Goal: Task Accomplishment & Management: Manage account settings

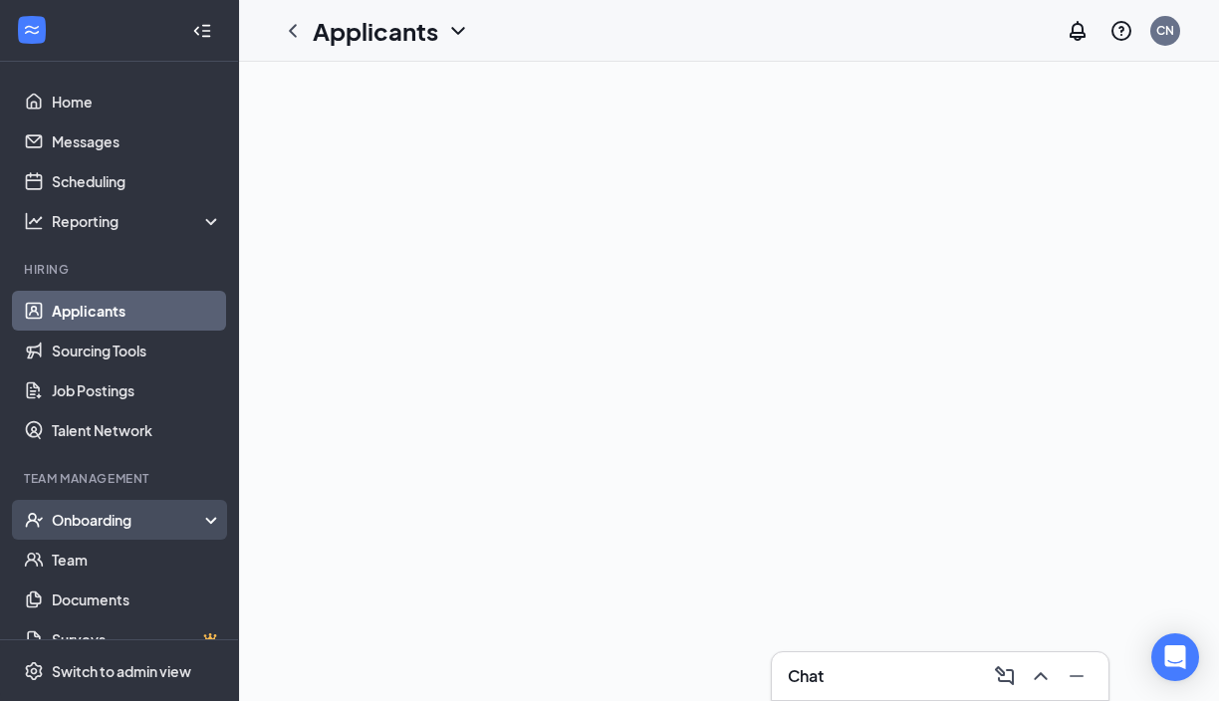
click at [135, 525] on div "Onboarding" at bounding box center [128, 520] width 153 height 20
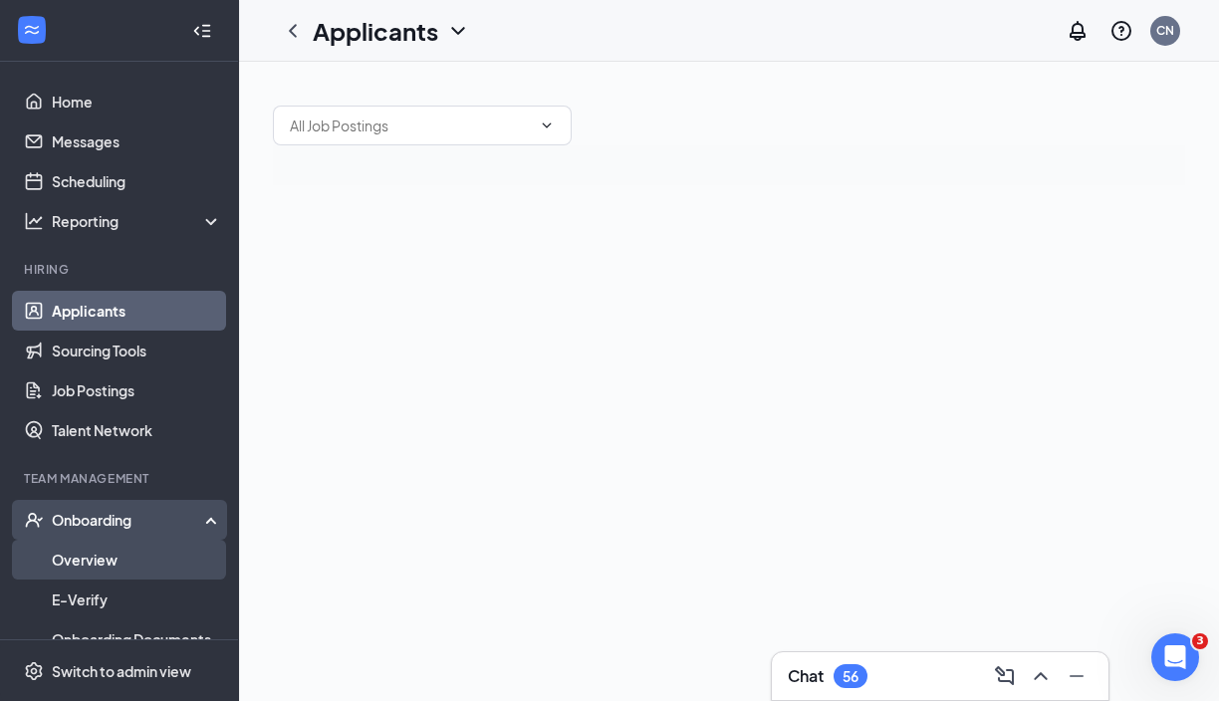
click at [133, 573] on link "Overview" at bounding box center [137, 560] width 170 height 40
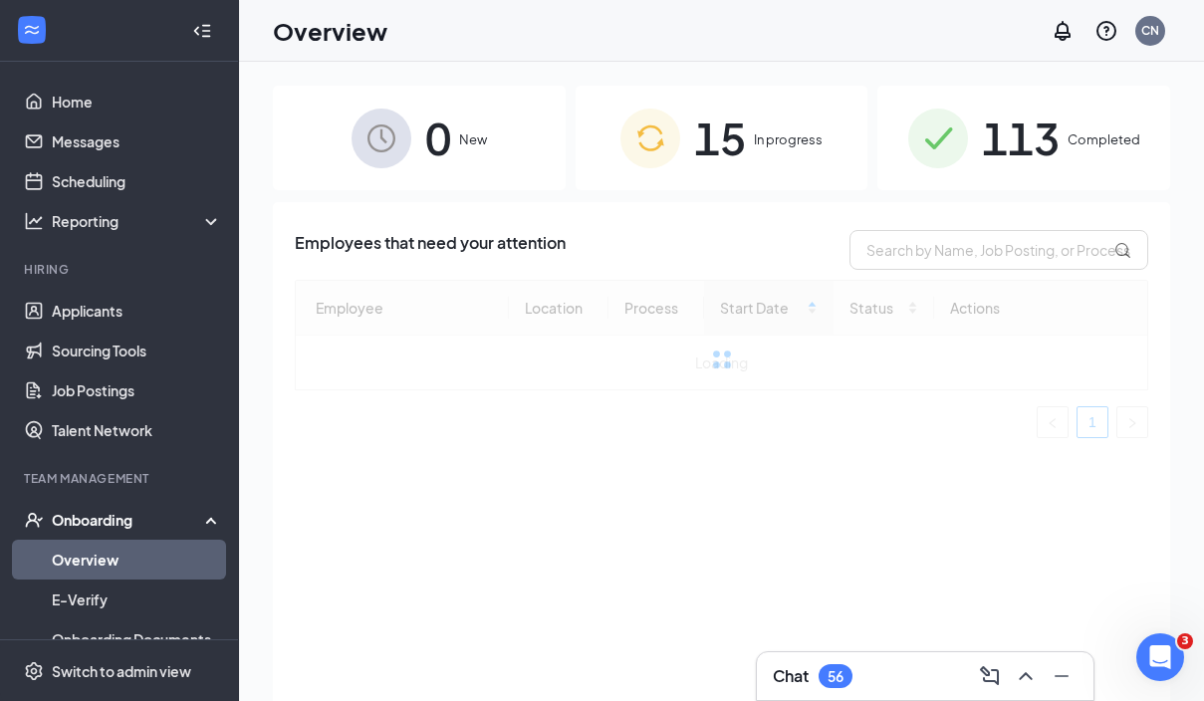
click at [1086, 143] on span "Completed" at bounding box center [1104, 139] width 73 height 20
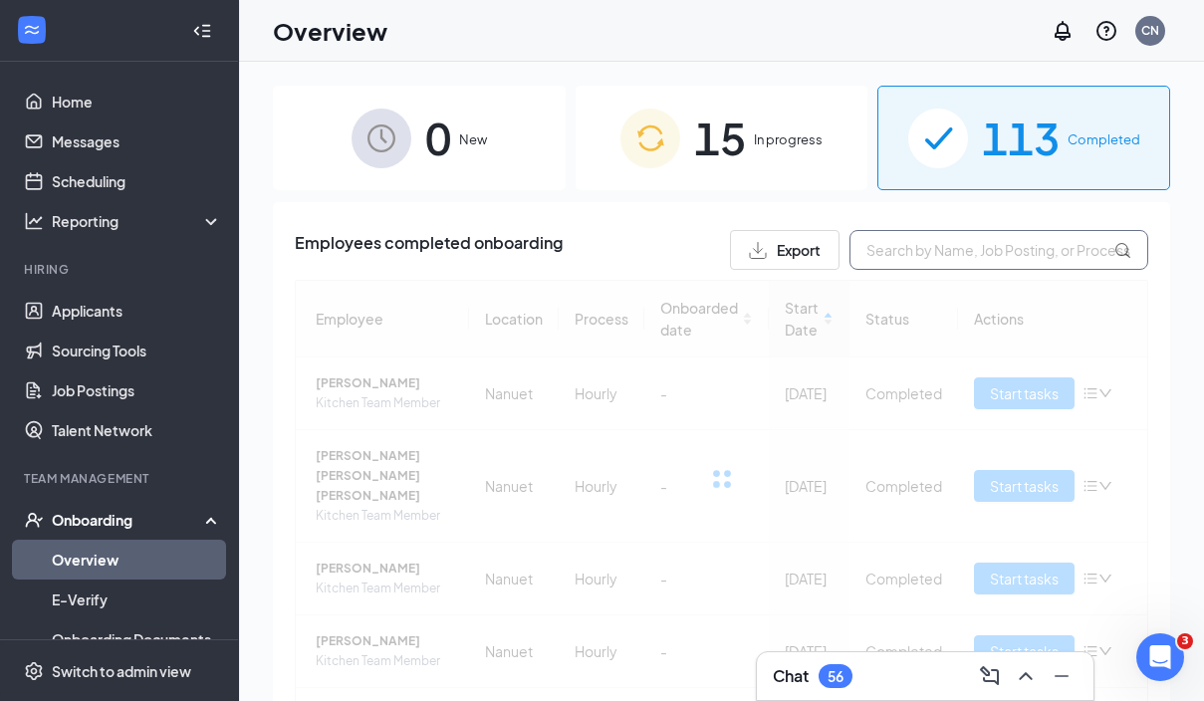
click at [961, 257] on input "text" at bounding box center [999, 250] width 299 height 40
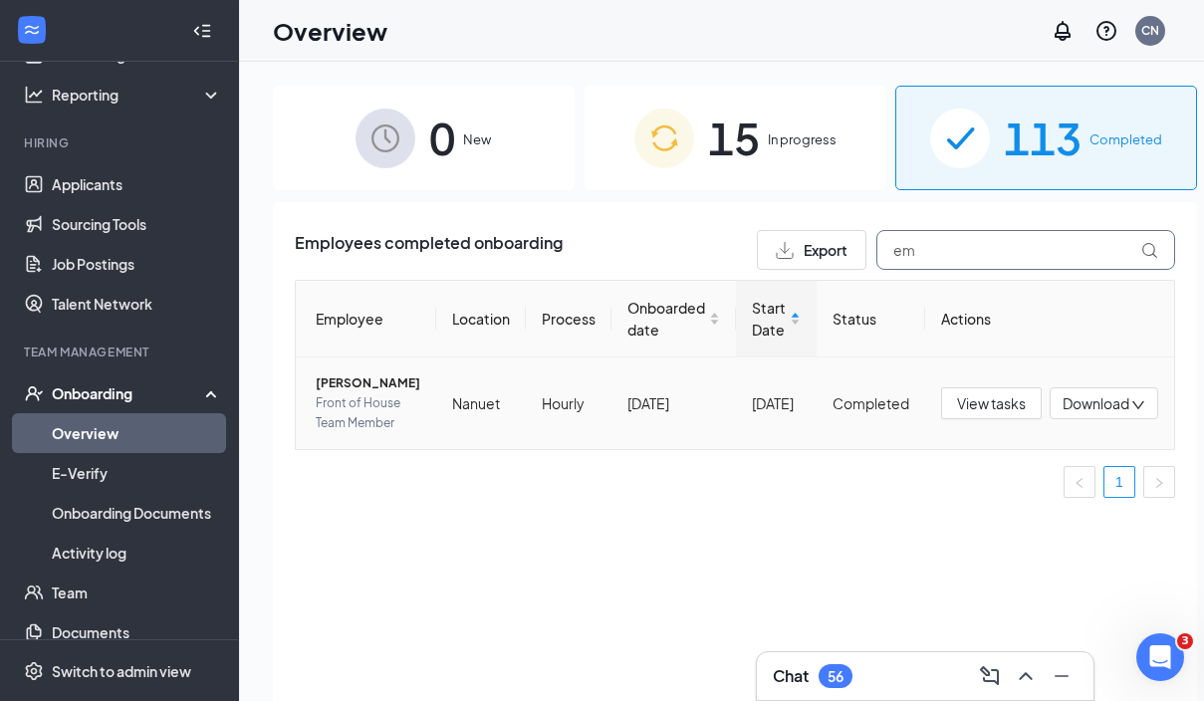
type input "e"
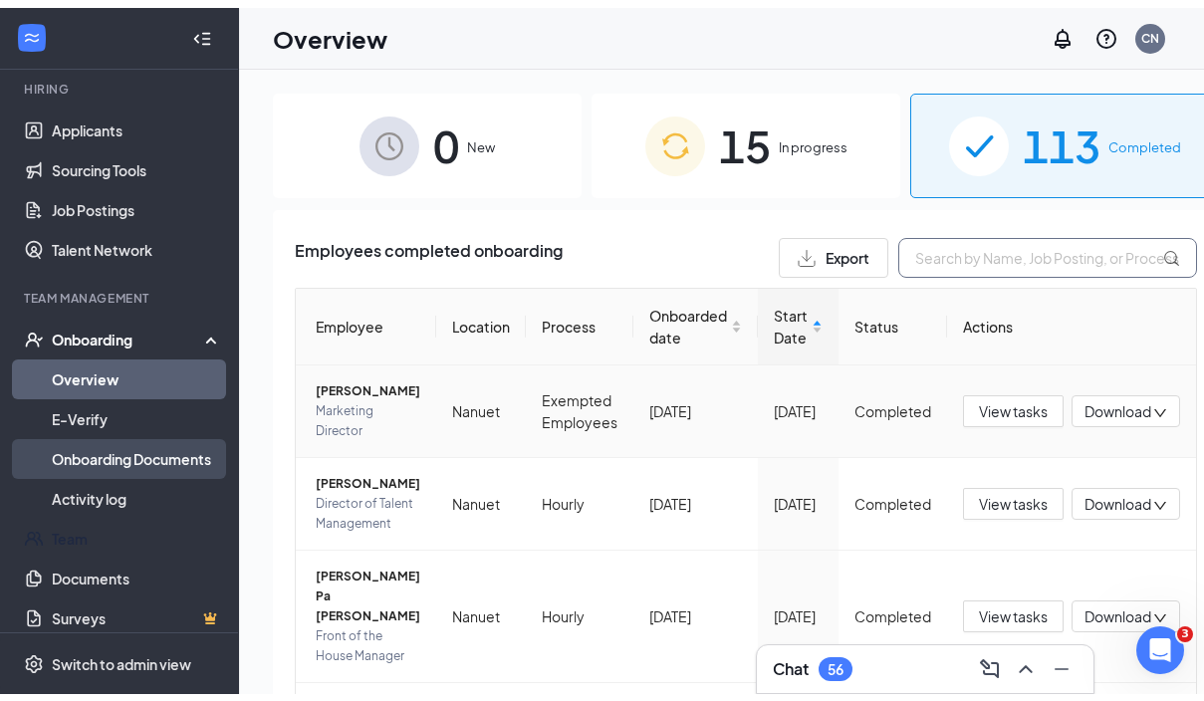
scroll to position [187, 0]
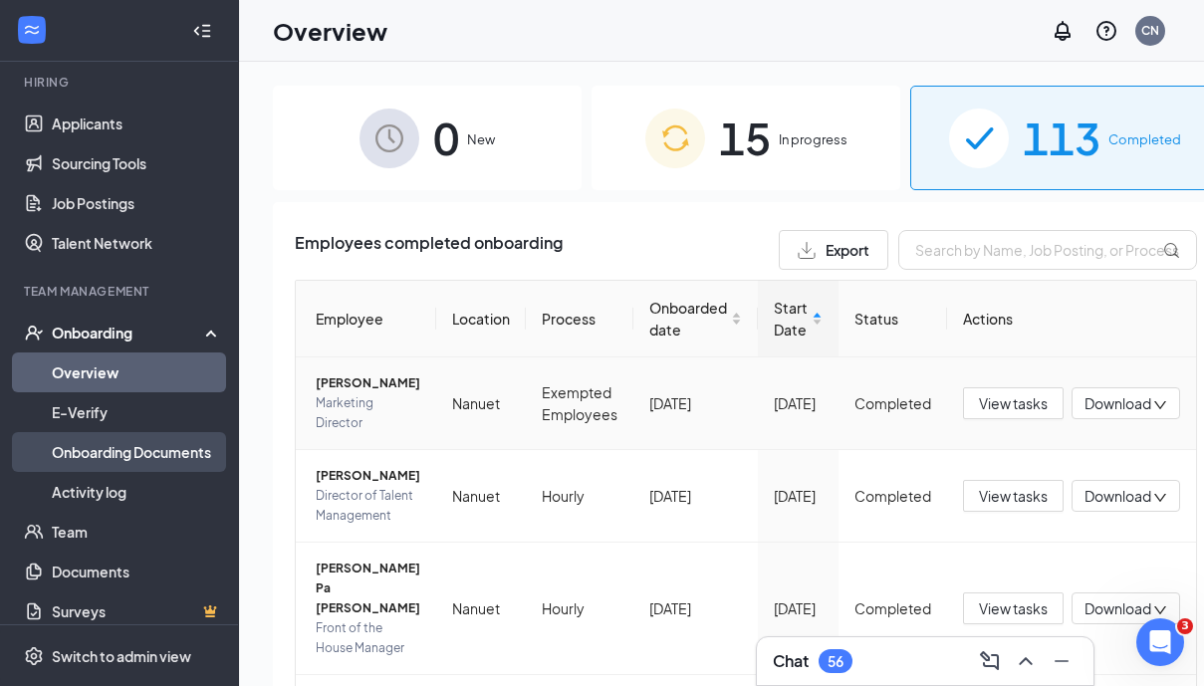
click at [147, 455] on link "Onboarding Documents" at bounding box center [137, 452] width 170 height 40
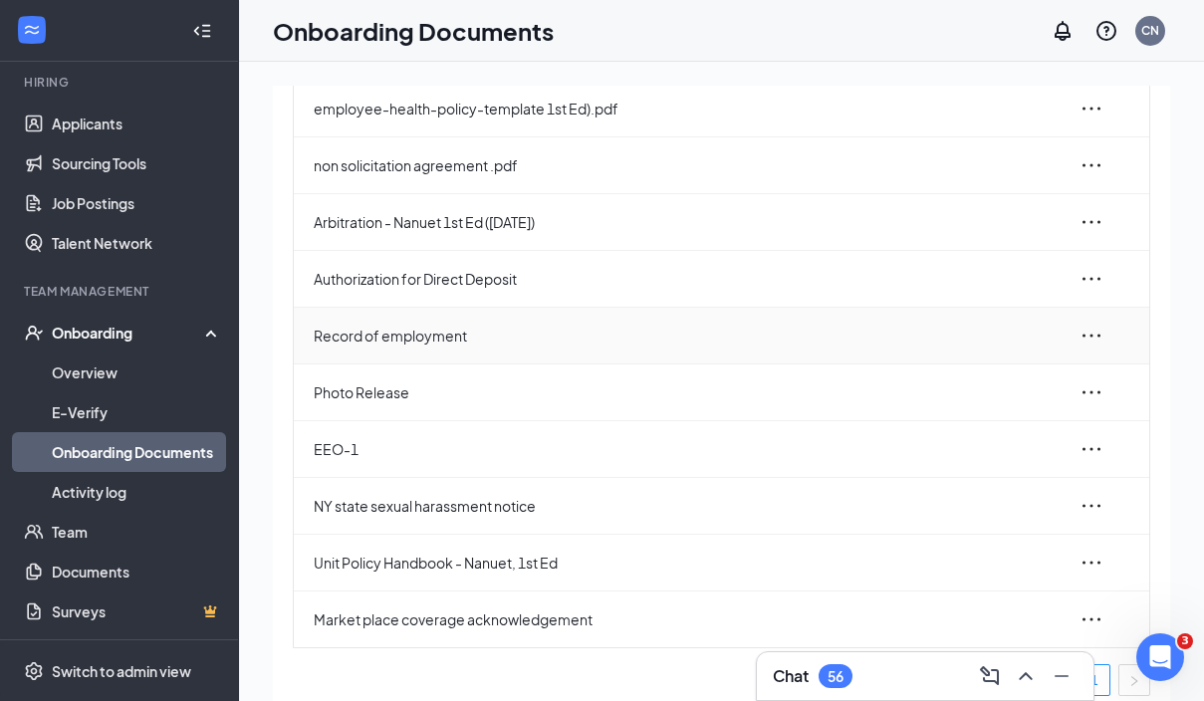
scroll to position [186, 0]
click at [110, 535] on link "Team" at bounding box center [137, 532] width 170 height 40
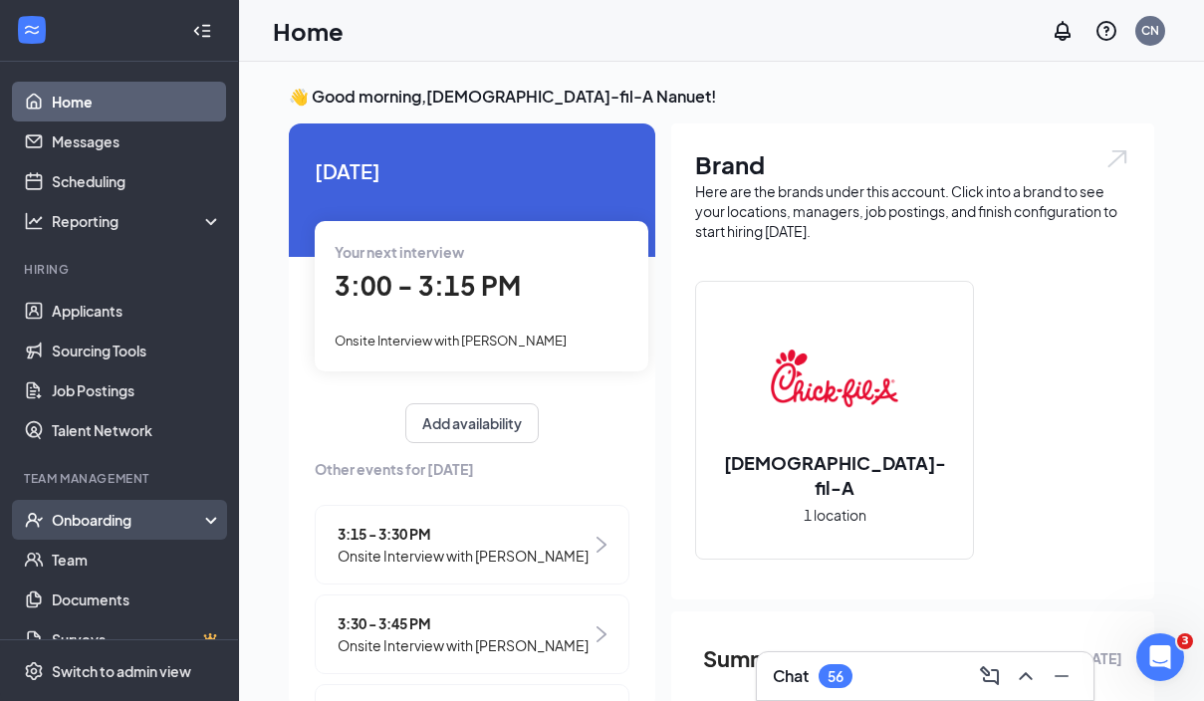
click at [93, 521] on div "Onboarding" at bounding box center [128, 520] width 153 height 20
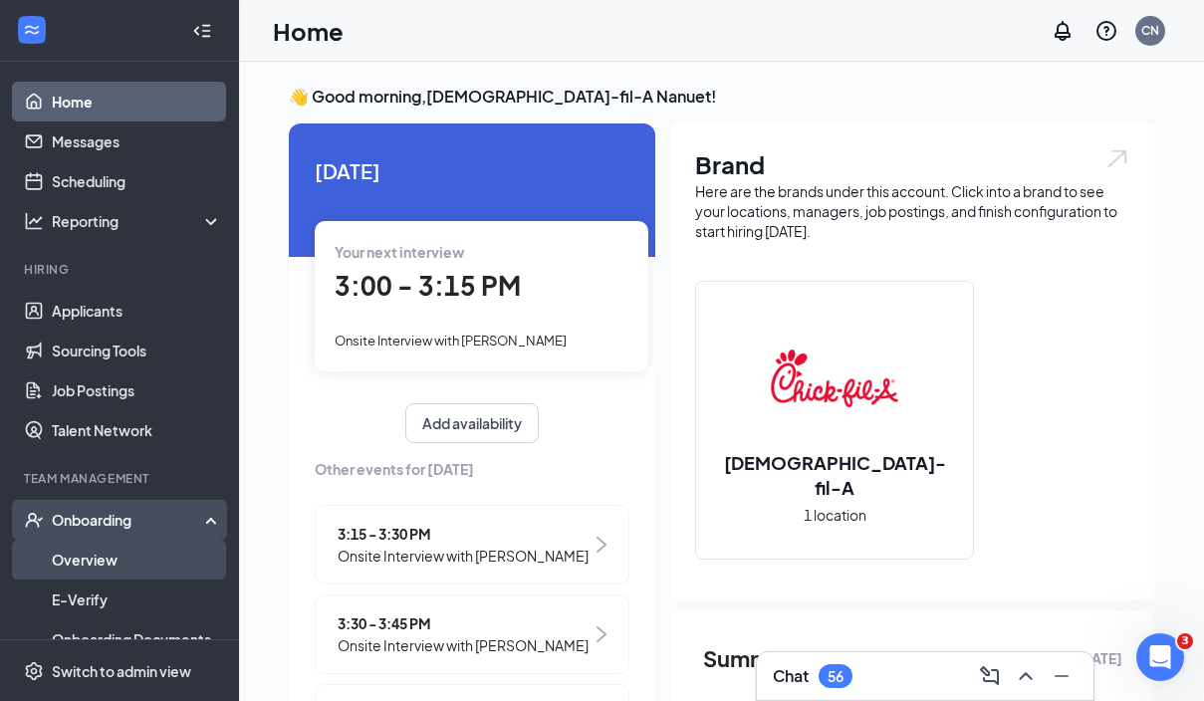
click at [114, 566] on link "Overview" at bounding box center [137, 560] width 170 height 40
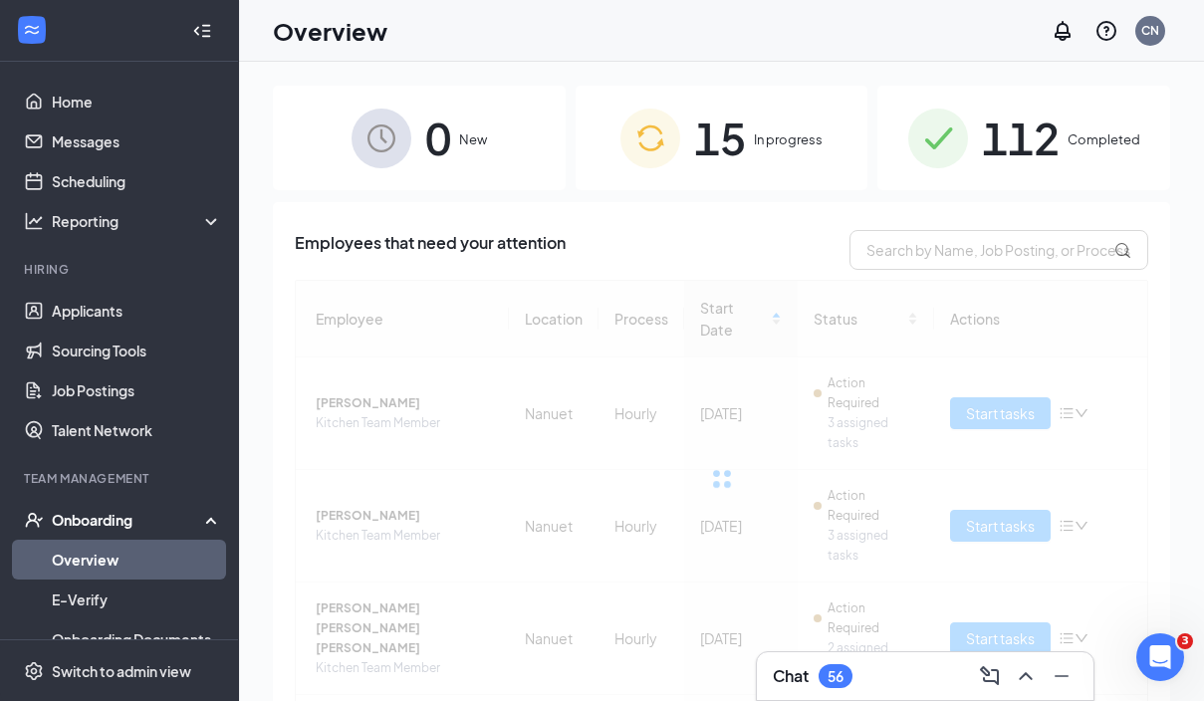
click at [1030, 171] on span "112" at bounding box center [1021, 138] width 78 height 69
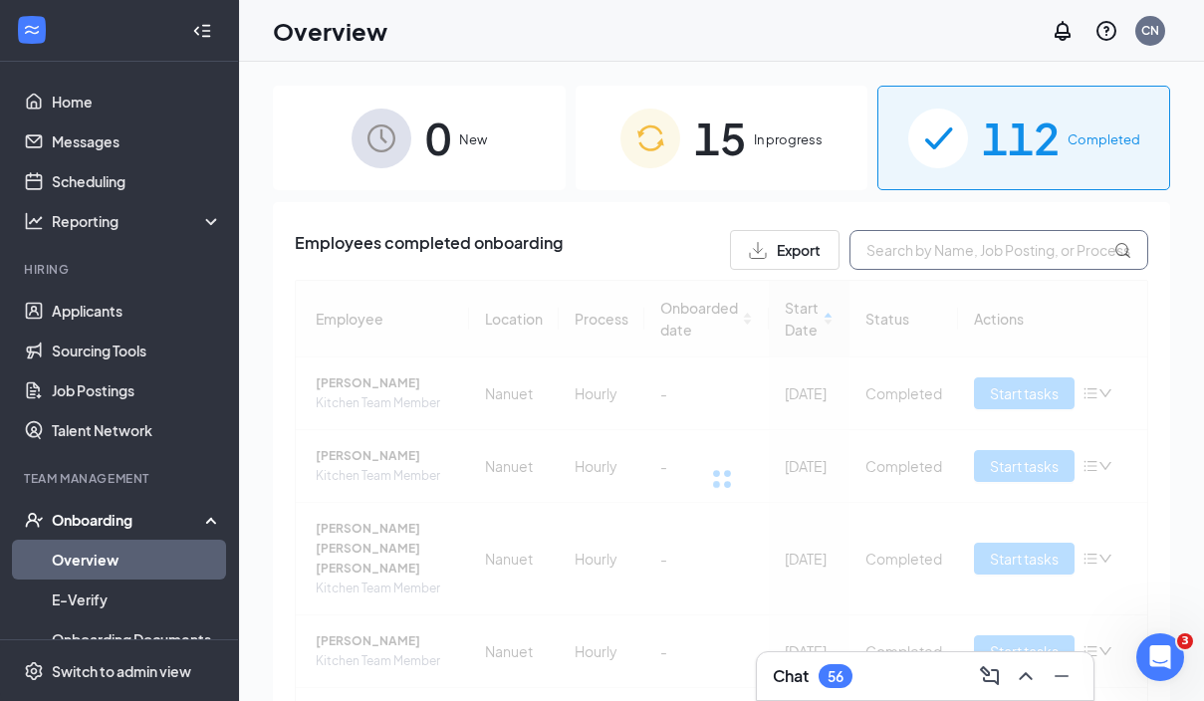
click at [996, 258] on input "text" at bounding box center [999, 250] width 299 height 40
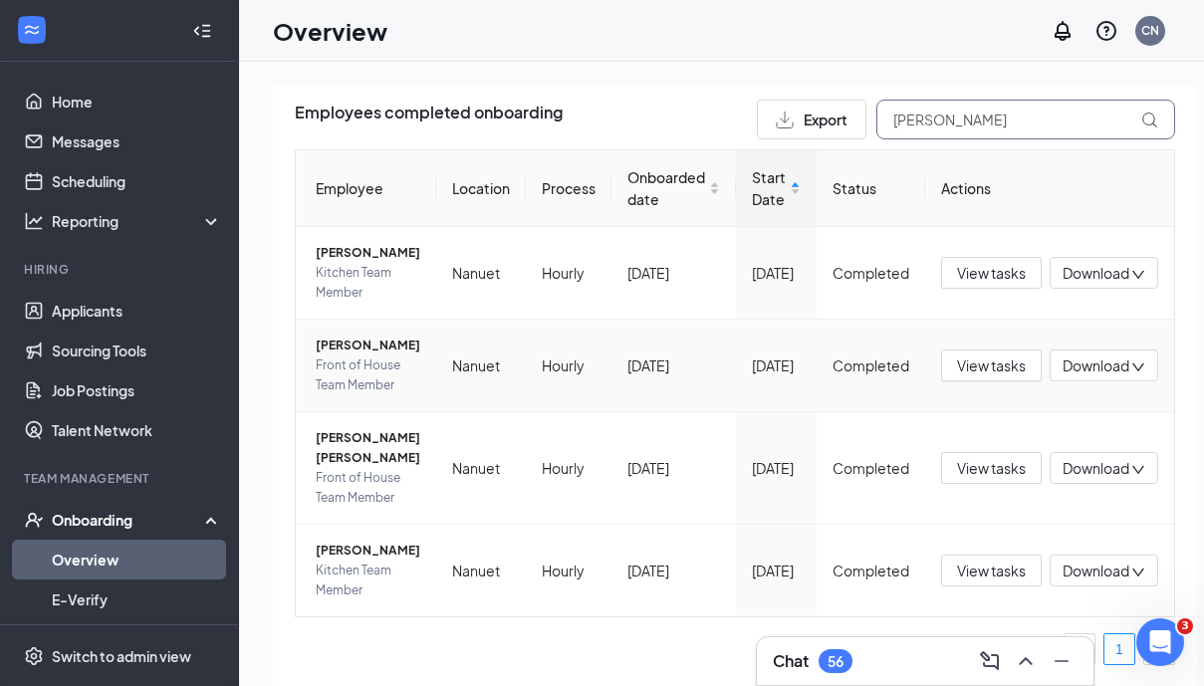
scroll to position [237, 0]
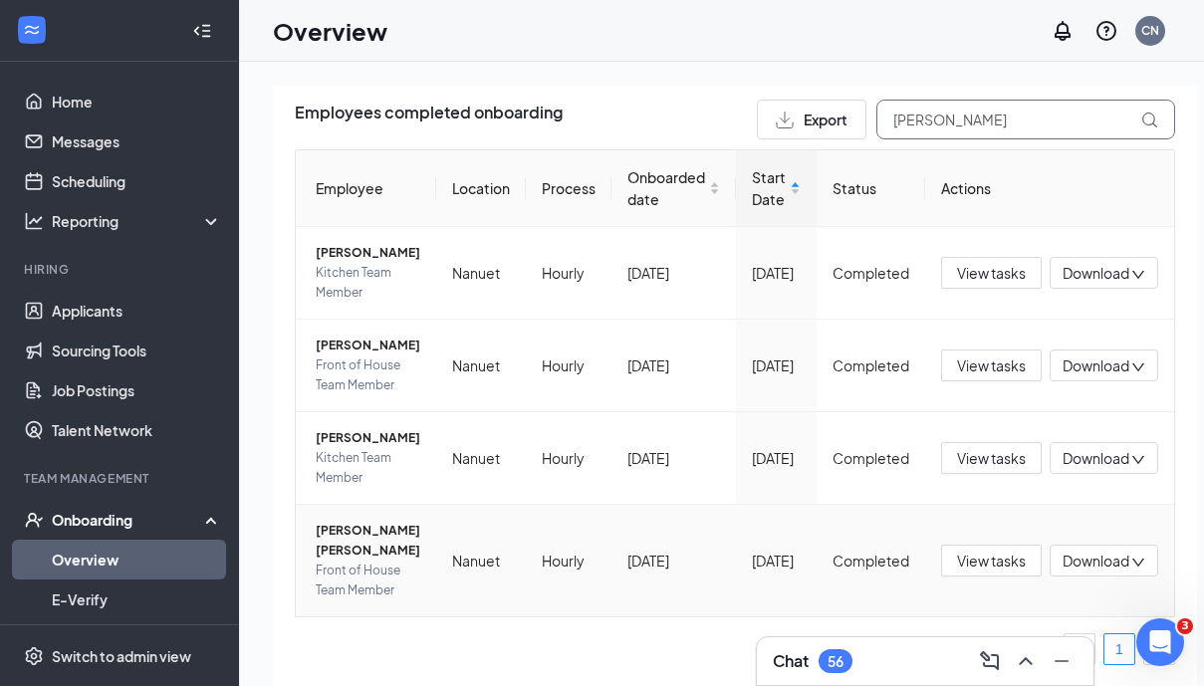
type input "Maria"
click at [349, 561] on span "Maria T Rosas Rodriguez" at bounding box center [368, 541] width 105 height 40
